Goal: Information Seeking & Learning: Learn about a topic

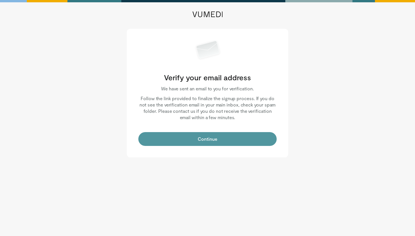
click at [237, 135] on button "Continue" at bounding box center [207, 139] width 138 height 14
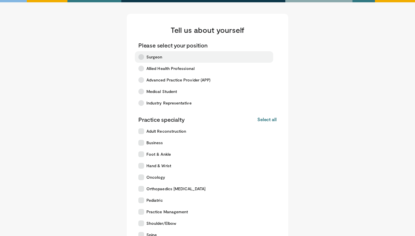
click at [213, 54] on label "Surgeon" at bounding box center [204, 57] width 138 height 12
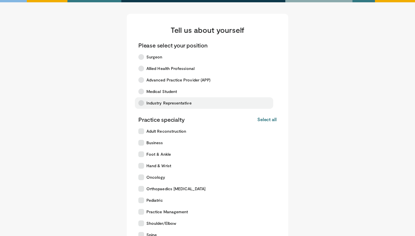
click at [192, 98] on label "Industry Representative" at bounding box center [204, 103] width 138 height 12
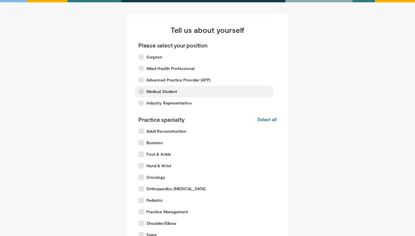
click at [192, 93] on label "Medical Student" at bounding box center [204, 92] width 138 height 12
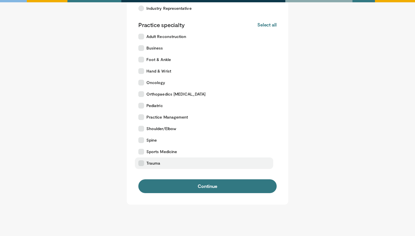
scroll to position [98, 0]
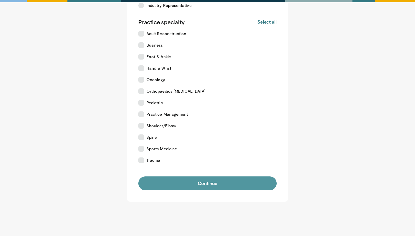
click at [181, 181] on button "Continue" at bounding box center [207, 184] width 138 height 14
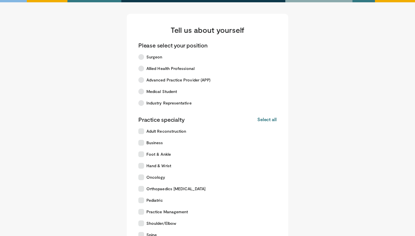
scroll to position [104, 0]
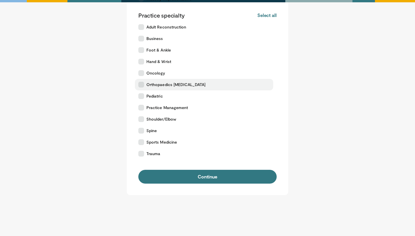
click at [189, 85] on span "Orthopaedics COVID-19" at bounding box center [175, 85] width 59 height 6
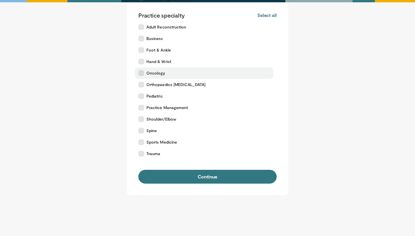
click at [181, 74] on label "Oncology" at bounding box center [204, 73] width 138 height 12
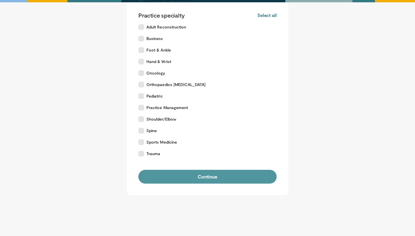
click at [184, 177] on button "Continue" at bounding box center [207, 177] width 138 height 14
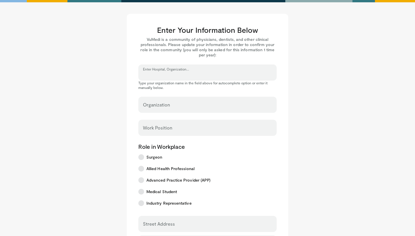
click at [175, 77] on input "Enter Hospital, Organization..." at bounding box center [207, 75] width 129 height 6
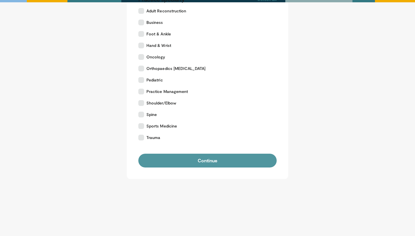
scroll to position [121, 0]
click at [217, 161] on button "Continue" at bounding box center [207, 161] width 138 height 14
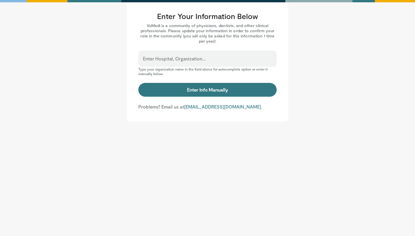
scroll to position [14, 0]
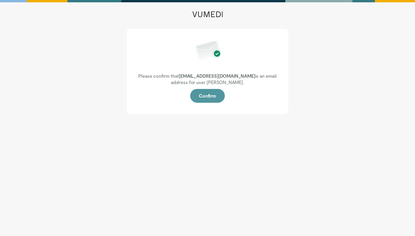
click at [206, 94] on button "Confirm" at bounding box center [207, 96] width 35 height 14
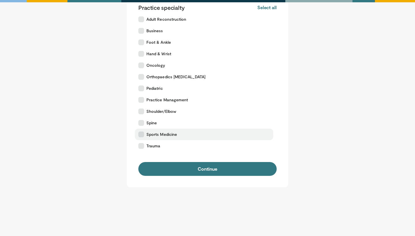
scroll to position [112, 0]
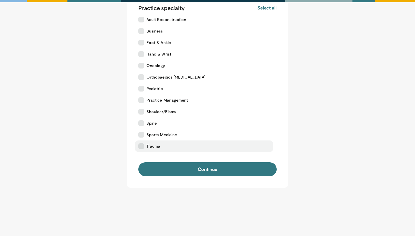
click at [149, 143] on label "Trauma" at bounding box center [204, 147] width 138 height 12
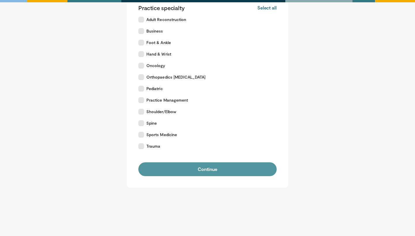
click at [173, 163] on button "Continue" at bounding box center [207, 170] width 138 height 14
click at [173, 169] on button "Continue" at bounding box center [207, 170] width 138 height 14
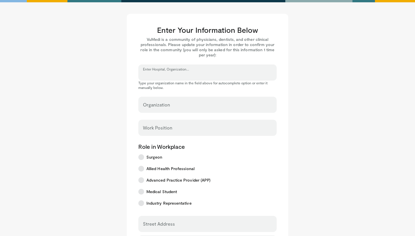
click at [190, 74] on input "Enter Hospital, Organization..." at bounding box center [207, 75] width 129 height 6
click at [196, 131] on input "Work Position" at bounding box center [207, 130] width 129 height 6
type input "*******"
click at [218, 139] on form "Organization ******* Work Position Role in Workplace Surgeon Allied Health Prof…" at bounding box center [207, 233] width 138 height 273
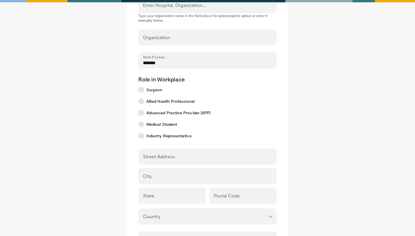
scroll to position [142, 0]
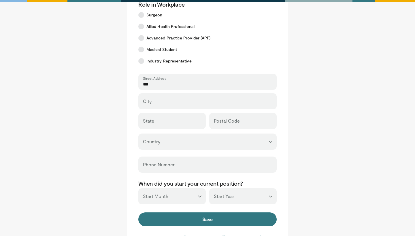
type input "***"
click at [172, 108] on div "City" at bounding box center [207, 101] width 138 height 16
type input "********"
click at [153, 117] on div "State" at bounding box center [171, 121] width 67 height 16
type input "**"
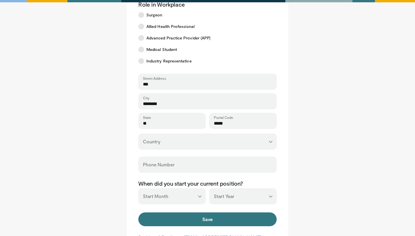
type input "*****"
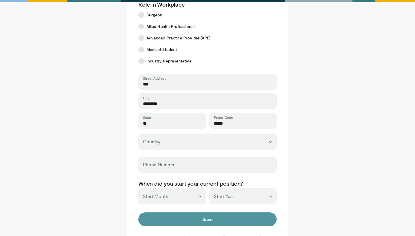
click at [240, 220] on button "Save" at bounding box center [207, 220] width 138 height 14
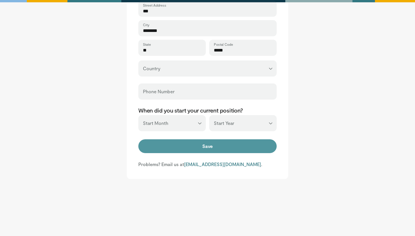
scroll to position [216, 0]
type input "**"
click at [204, 140] on button "Save" at bounding box center [207, 147] width 138 height 14
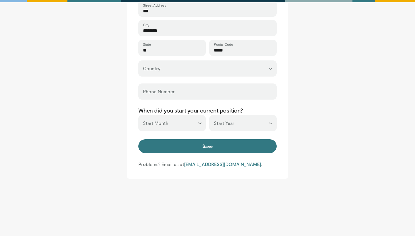
select select "**"
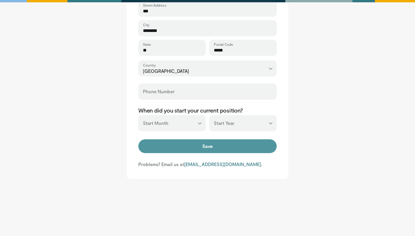
click at [182, 142] on button "Save" at bounding box center [207, 147] width 138 height 14
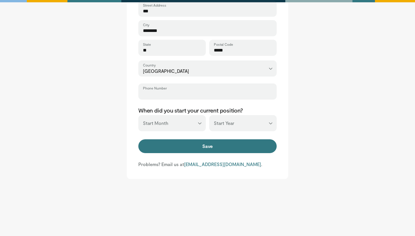
click at [186, 96] on input "Phone Number" at bounding box center [207, 94] width 129 height 6
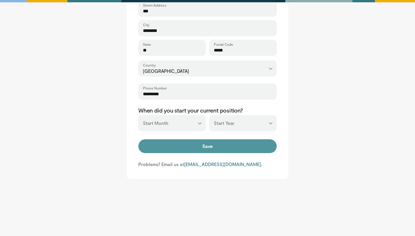
type input "*********"
click at [158, 140] on button "Save" at bounding box center [207, 147] width 138 height 14
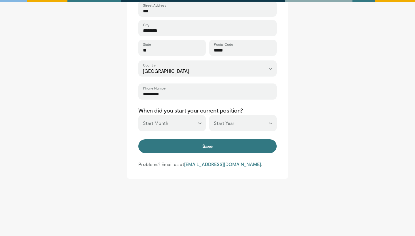
select select "*"
select select "****"
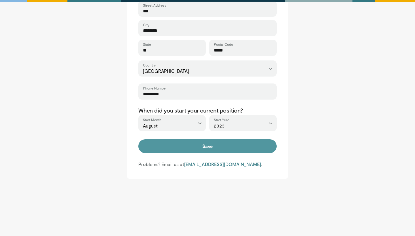
click at [198, 145] on button "Save" at bounding box center [207, 147] width 138 height 14
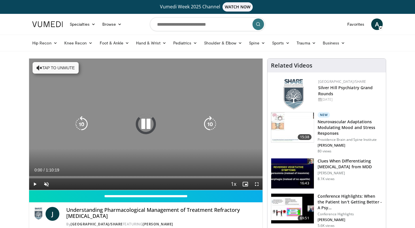
click at [147, 113] on div "10 seconds Tap to unmute" at bounding box center [146, 124] width 234 height 131
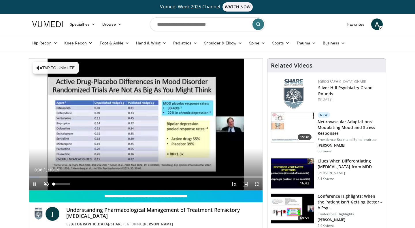
click at [49, 185] on span "Video Player" at bounding box center [47, 184] width 12 height 12
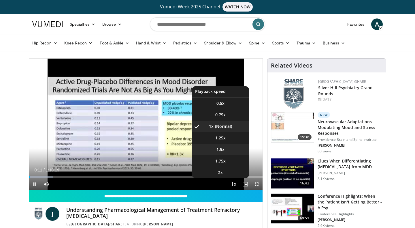
click at [228, 152] on li "1.5x" at bounding box center [221, 150] width 58 height 12
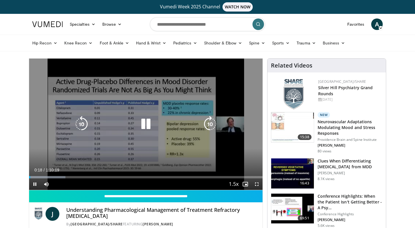
scroll to position [1, 0]
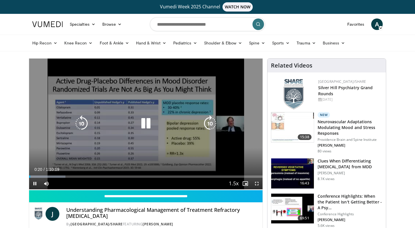
click at [210, 123] on icon "Video Player" at bounding box center [210, 123] width 16 height 16
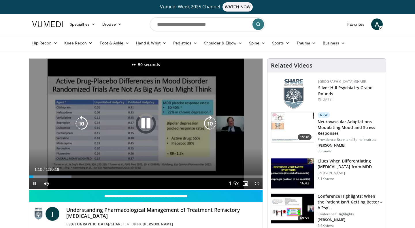
click at [210, 123] on icon "Video Player" at bounding box center [210, 123] width 16 height 16
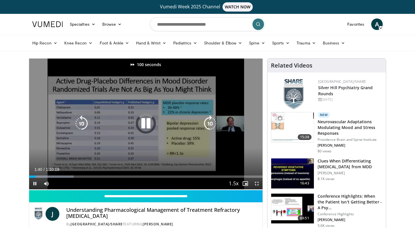
click at [210, 123] on icon "Video Player" at bounding box center [210, 123] width 16 height 16
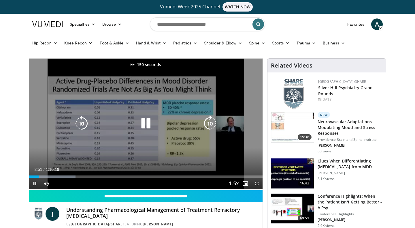
click at [83, 122] on icon "Video Player" at bounding box center [82, 123] width 16 height 16
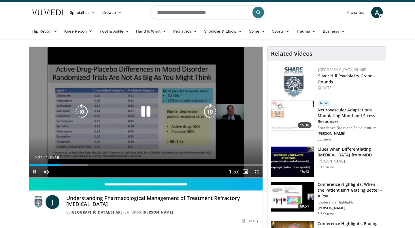
scroll to position [6, 0]
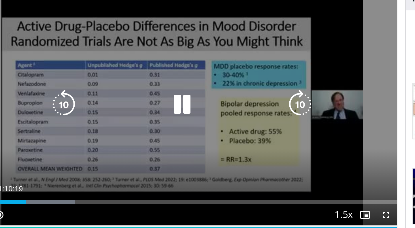
click at [138, 109] on icon "Video Player" at bounding box center [146, 117] width 16 height 16
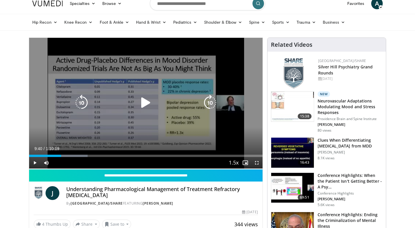
scroll to position [14, 0]
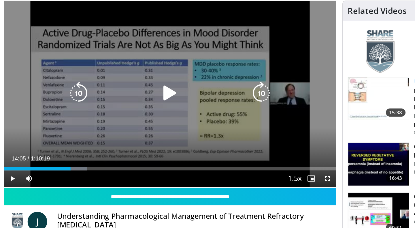
click at [119, 54] on div "20 seconds Tap to unmute" at bounding box center [146, 109] width 234 height 131
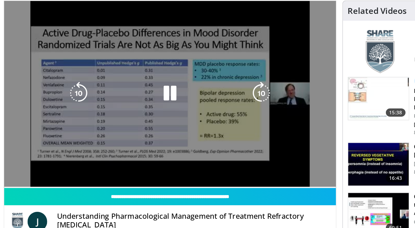
click at [159, 0] on html "Vumedi Week 2025 Channel WATCH NOW Specialties Adult & Family Medicine Allergy,…" at bounding box center [207, 100] width 415 height 228
click at [226, 0] on html "Vumedi Week 2025 Channel WATCH NOW Specialties Adult & Family Medicine Allergy,…" at bounding box center [207, 100] width 415 height 228
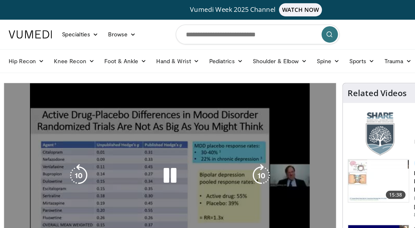
scroll to position [-1, 0]
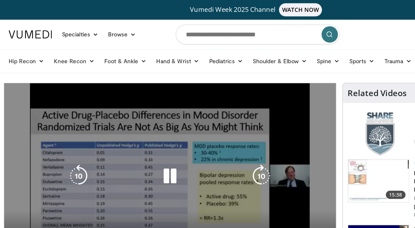
click at [105, 106] on div "20 seconds Tap to unmute" at bounding box center [146, 123] width 234 height 131
